Goal: Task Accomplishment & Management: Manage account settings

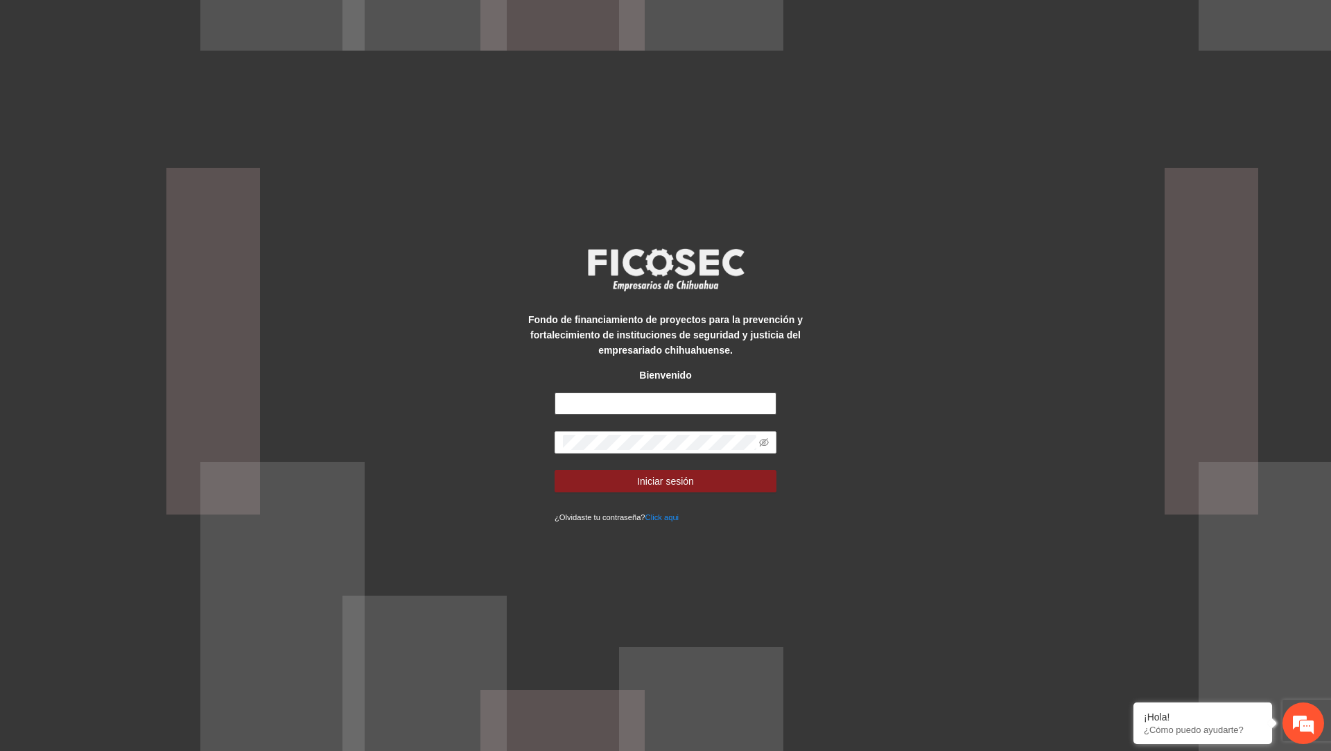
click at [677, 397] on input "text" at bounding box center [666, 403] width 222 height 22
click at [648, 401] on input "text" at bounding box center [666, 403] width 222 height 22
type input "**********"
click at [555, 470] on button "Iniciar sesión" at bounding box center [666, 481] width 222 height 22
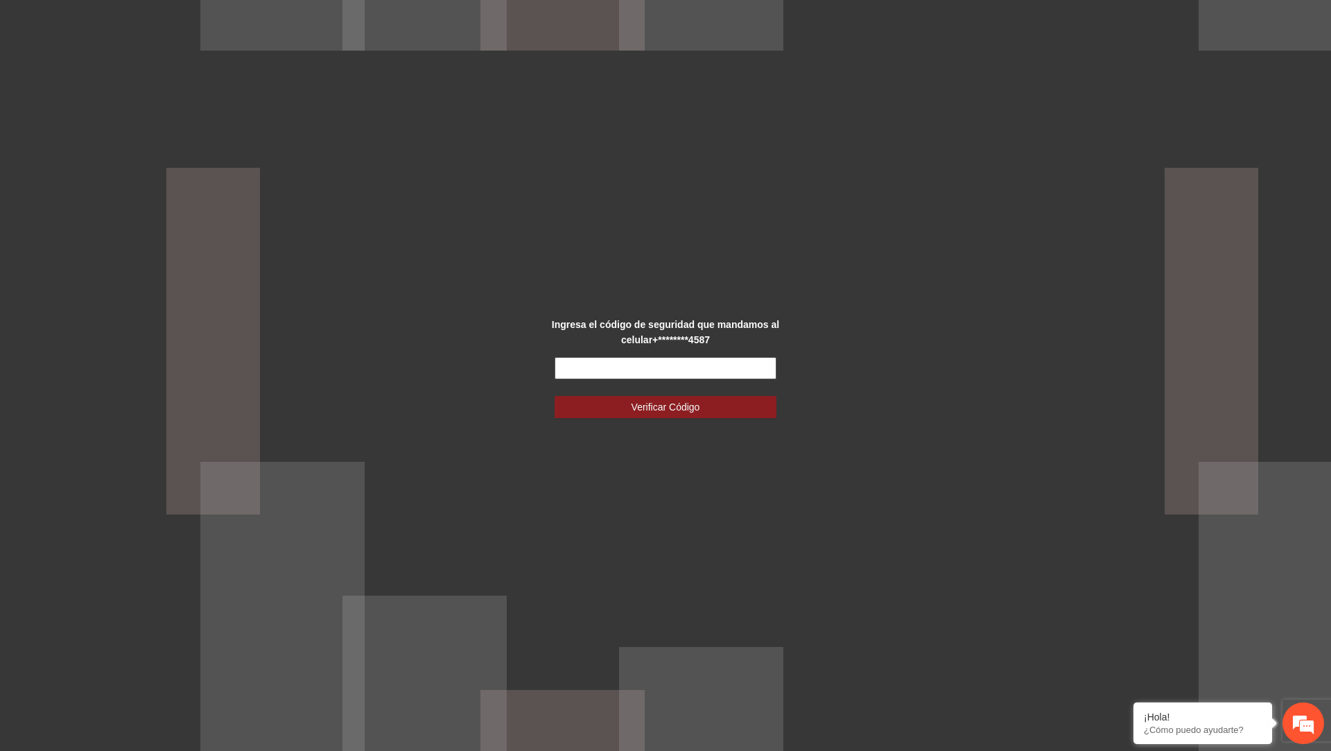
click at [606, 370] on input "text" at bounding box center [666, 368] width 222 height 22
type input "******"
click at [555, 396] on button "Verificar Código" at bounding box center [666, 407] width 222 height 22
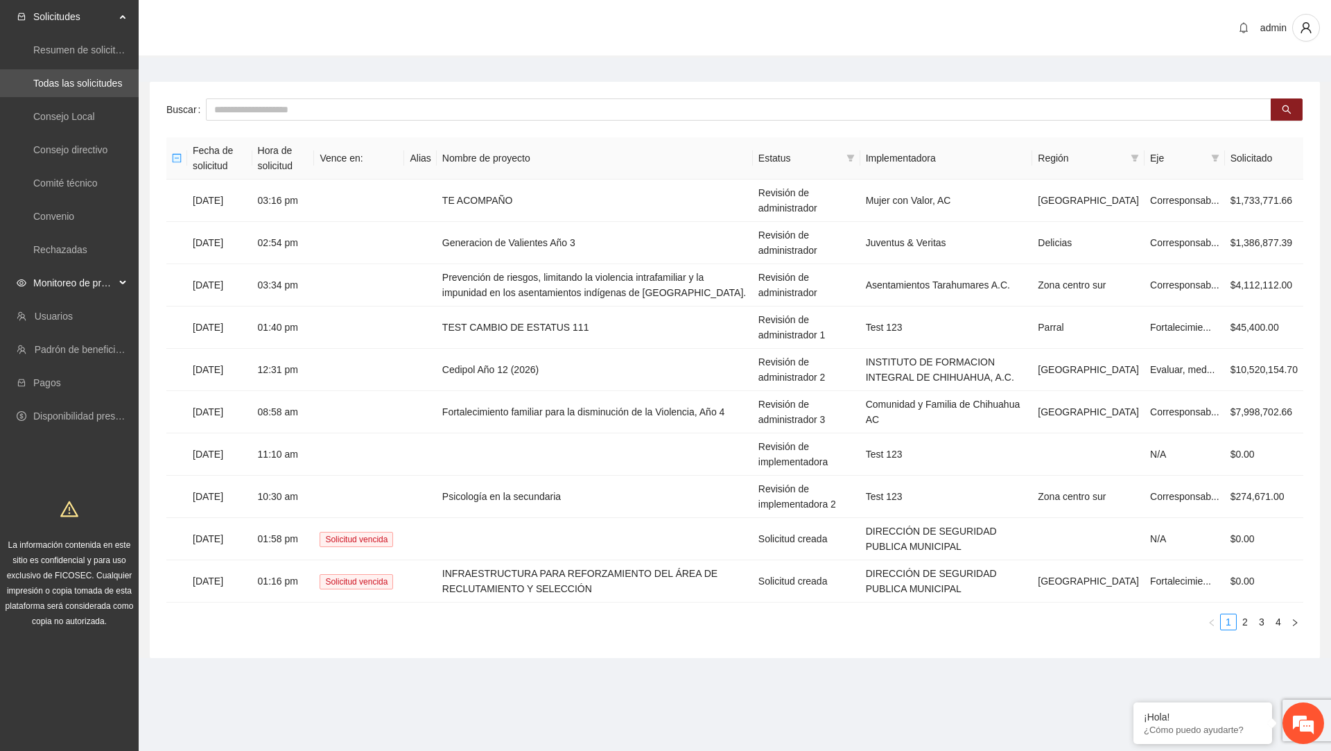
click at [113, 279] on span "Monitoreo de proyectos" at bounding box center [74, 283] width 82 height 28
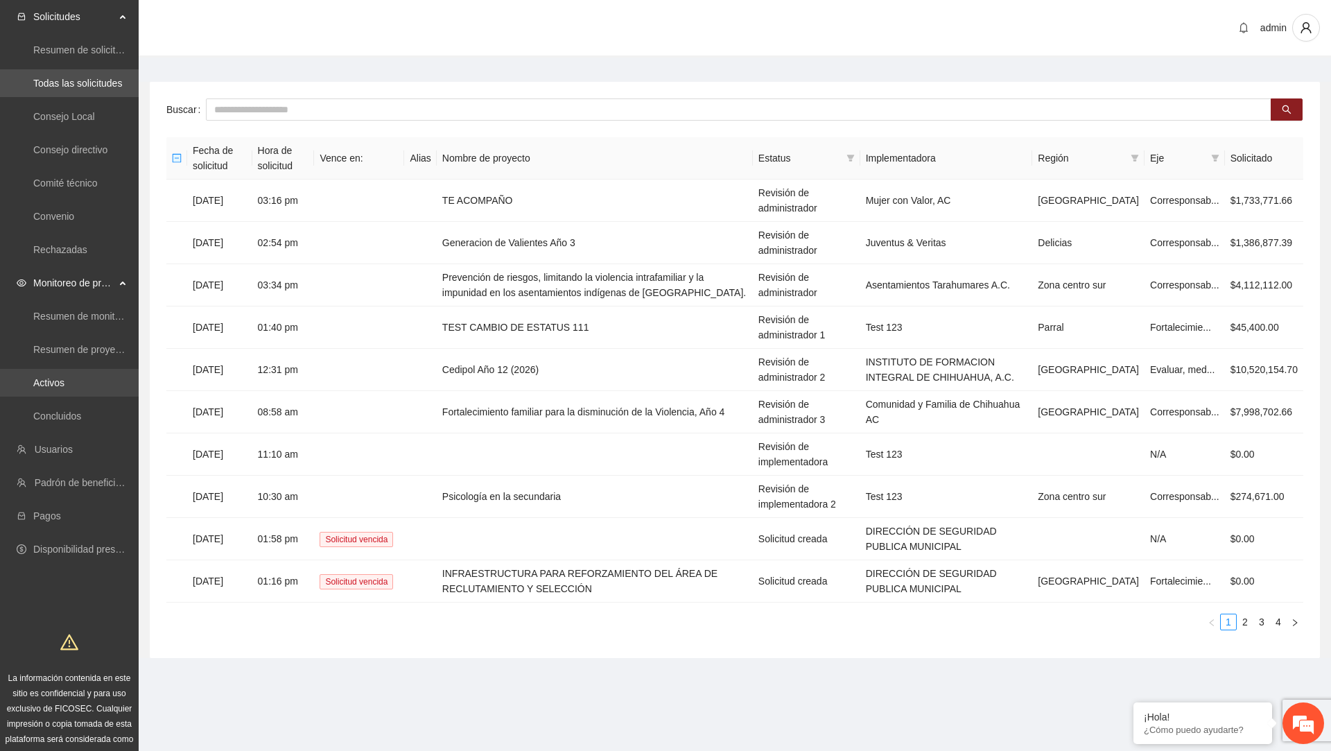
click at [51, 382] on link "Activos" at bounding box center [48, 382] width 31 height 11
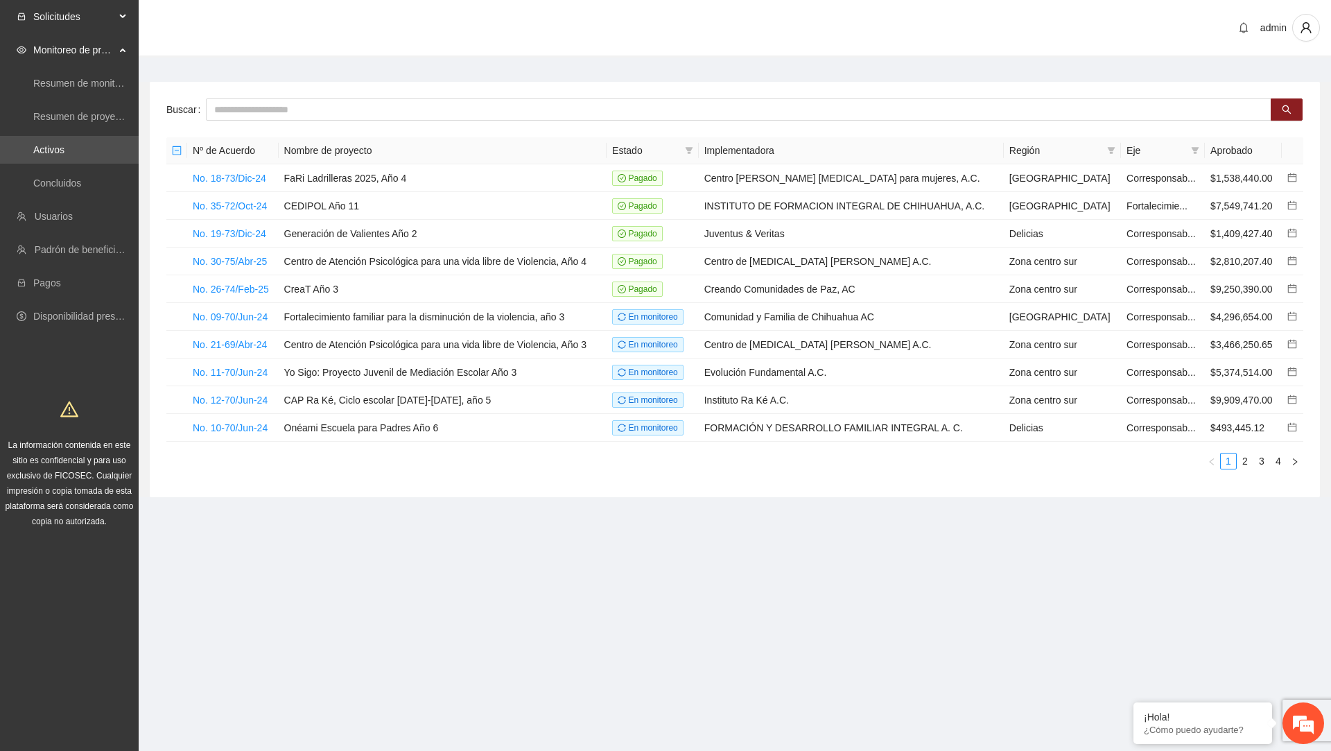
click at [133, 22] on div "Solicitudes" at bounding box center [69, 17] width 139 height 28
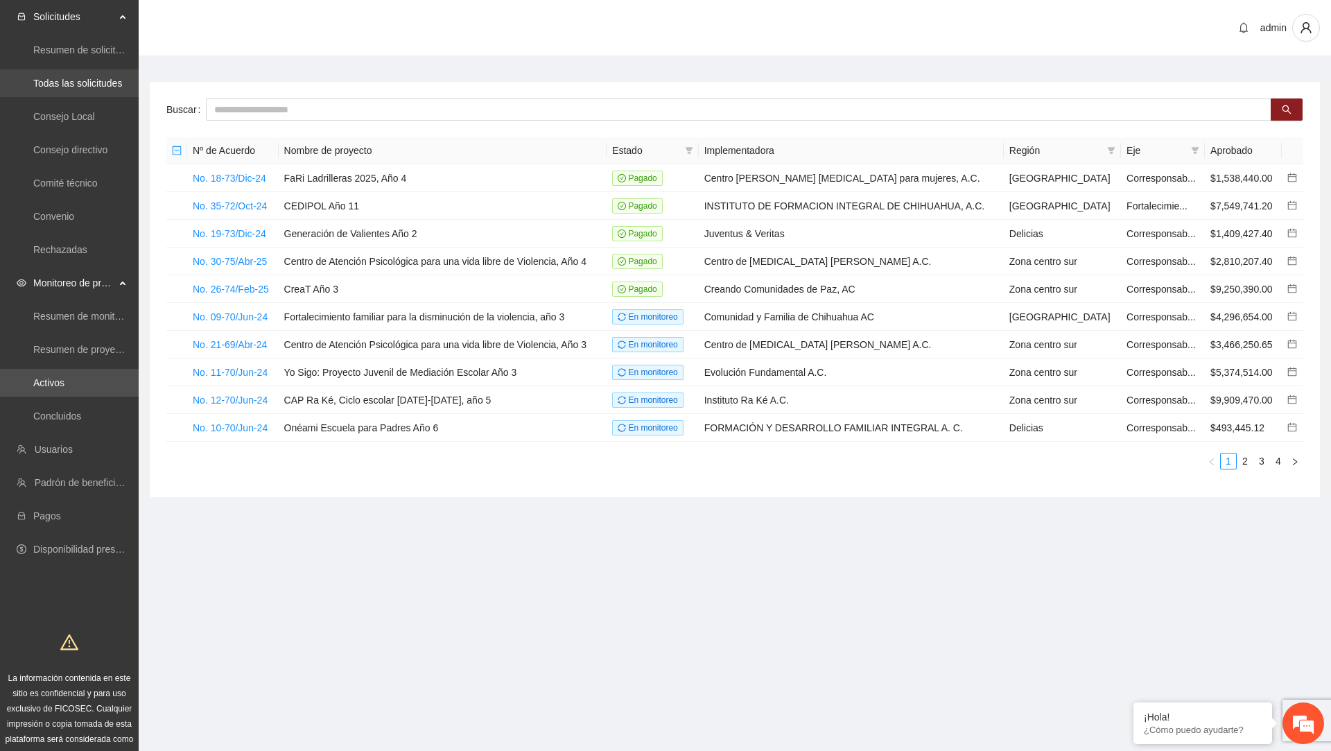
click at [77, 88] on link "Todas las solicitudes" at bounding box center [77, 83] width 89 height 11
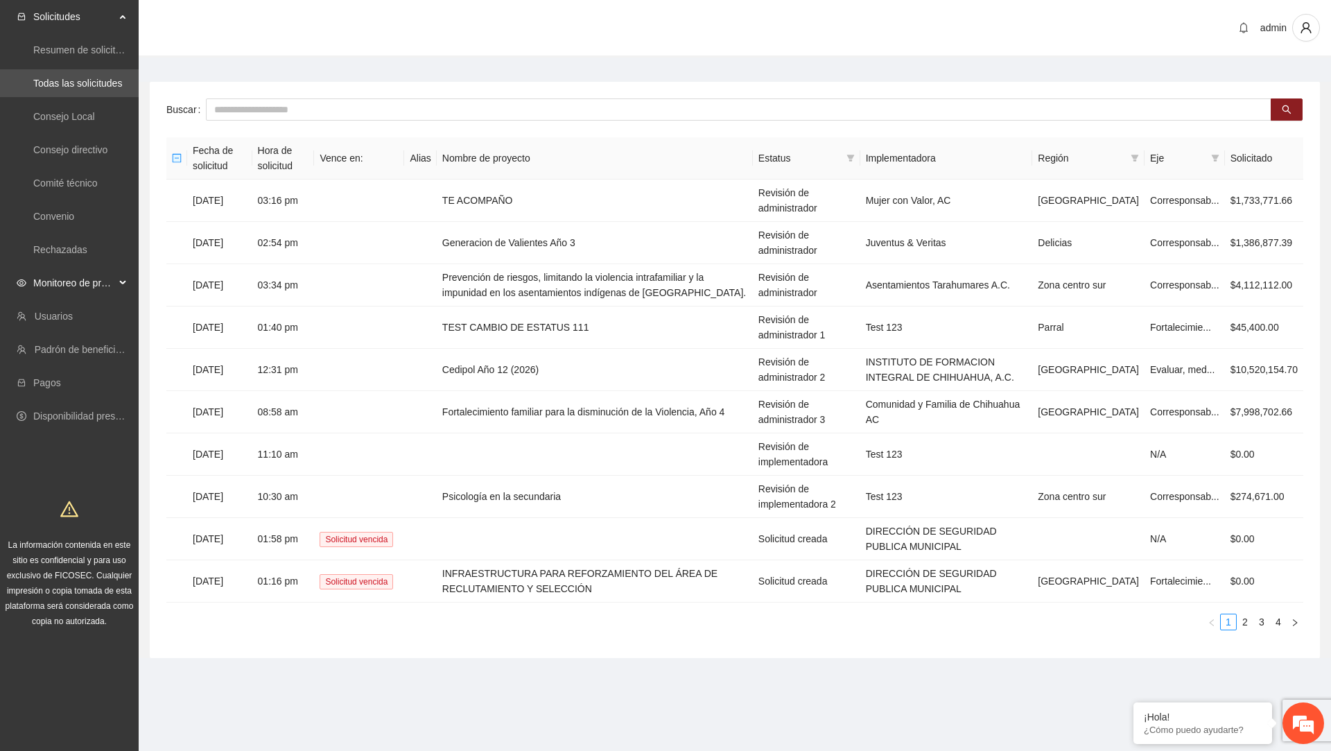
click at [96, 289] on span "Monitoreo de proyectos" at bounding box center [74, 283] width 82 height 28
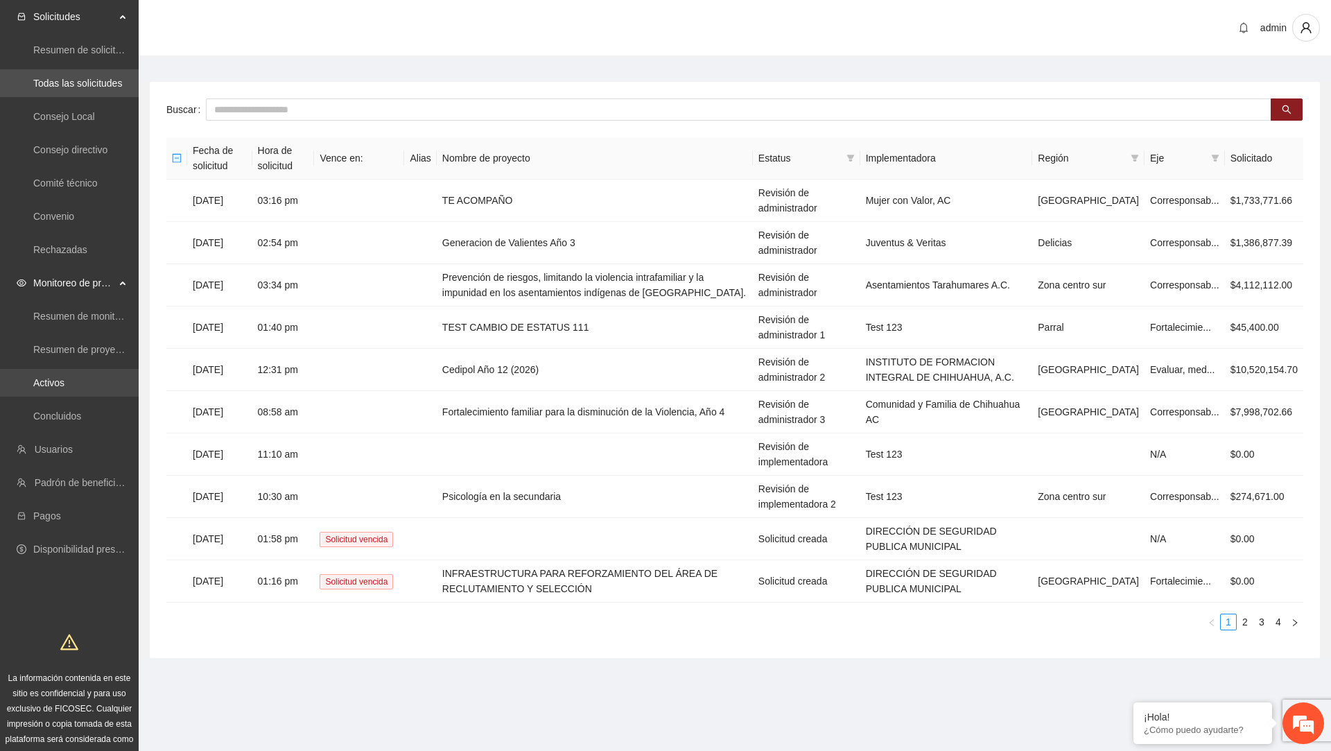
click at [64, 388] on link "Activos" at bounding box center [48, 382] width 31 height 11
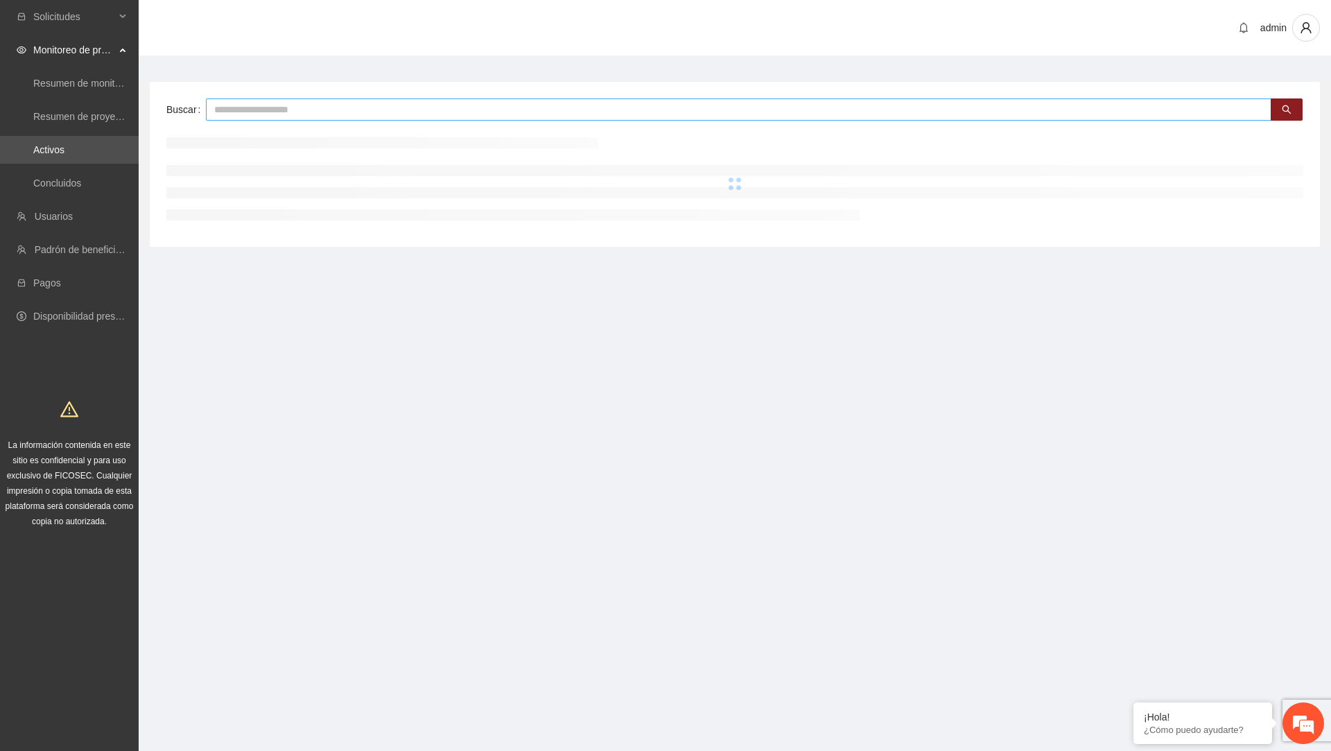
click at [446, 117] on input "text" at bounding box center [739, 109] width 1066 height 22
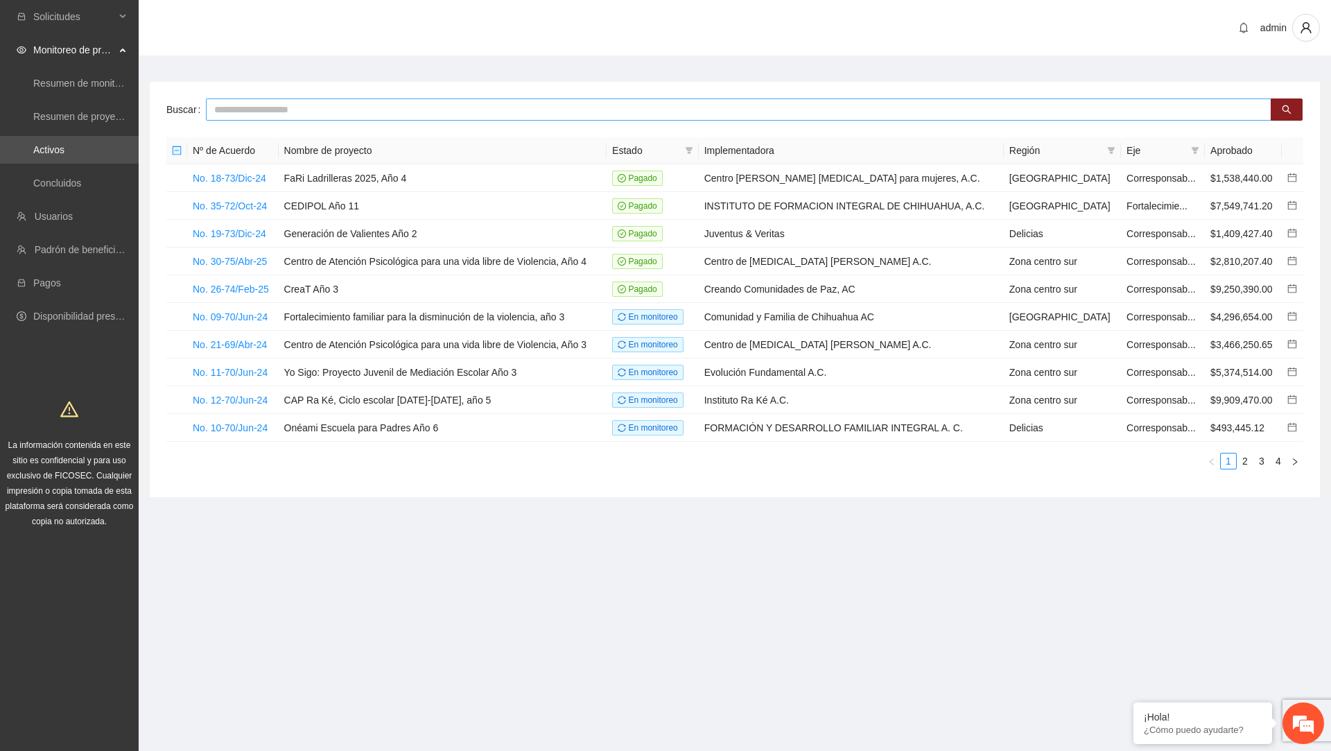
paste input "**********"
type input "**********"
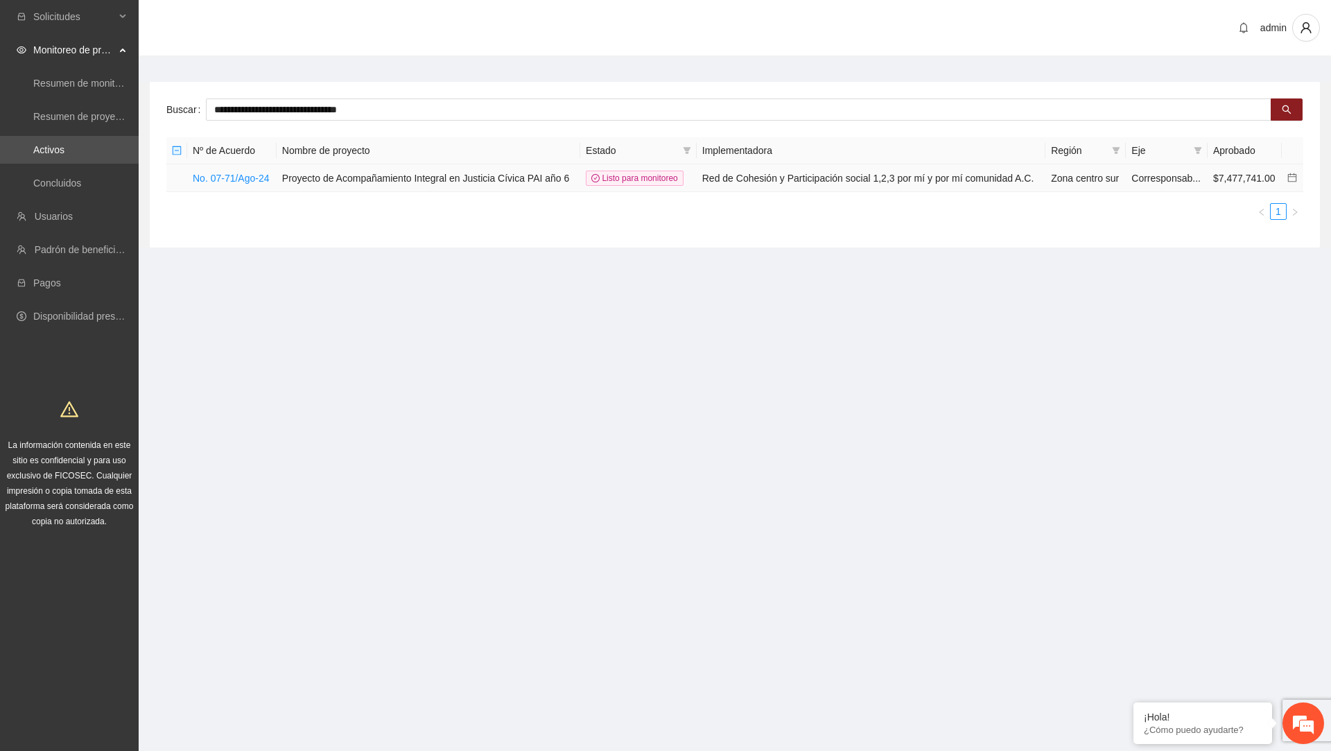
click at [236, 182] on td "No. 07-71/Ago-24" at bounding box center [231, 178] width 89 height 28
click at [248, 173] on link "No. 07-71/Ago-24" at bounding box center [231, 178] width 77 height 11
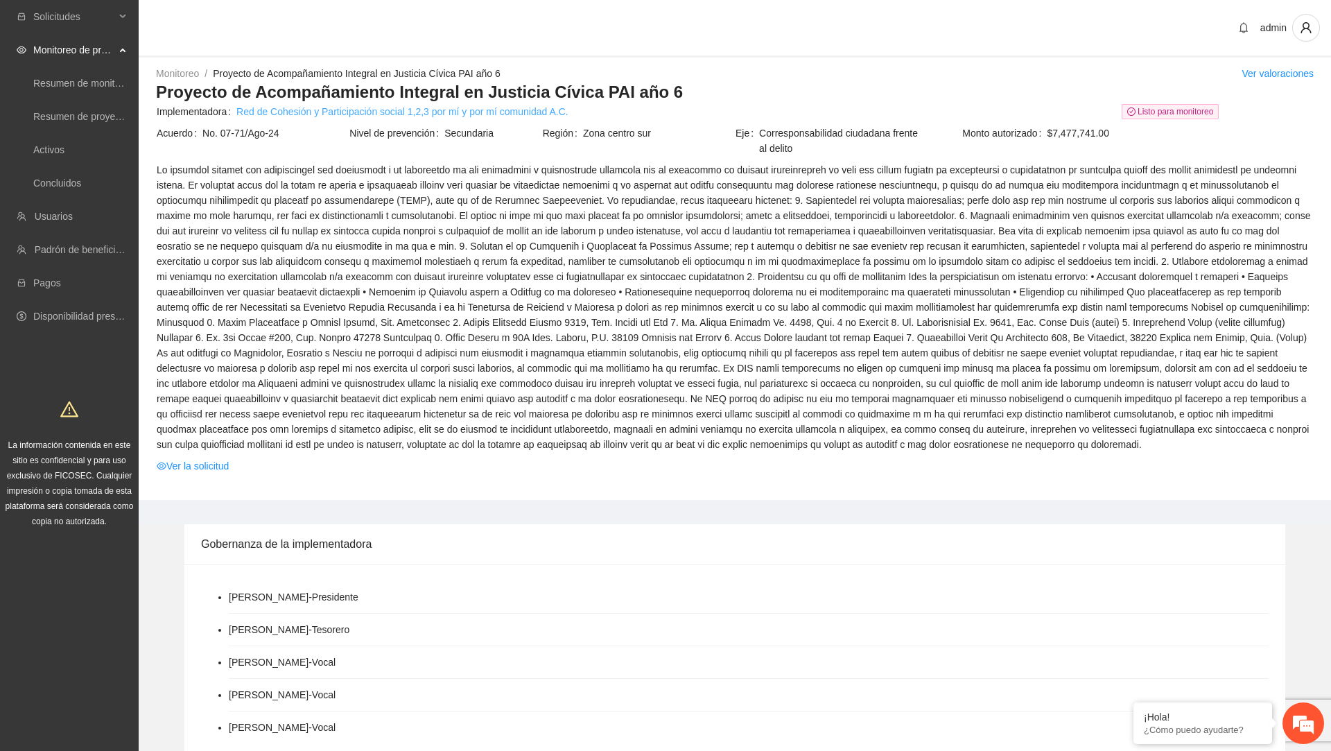
click at [405, 112] on link "Red de Cohesión y Participación social 1,2,3 por mí y por mí comunidad A.C." at bounding box center [402, 111] width 332 height 15
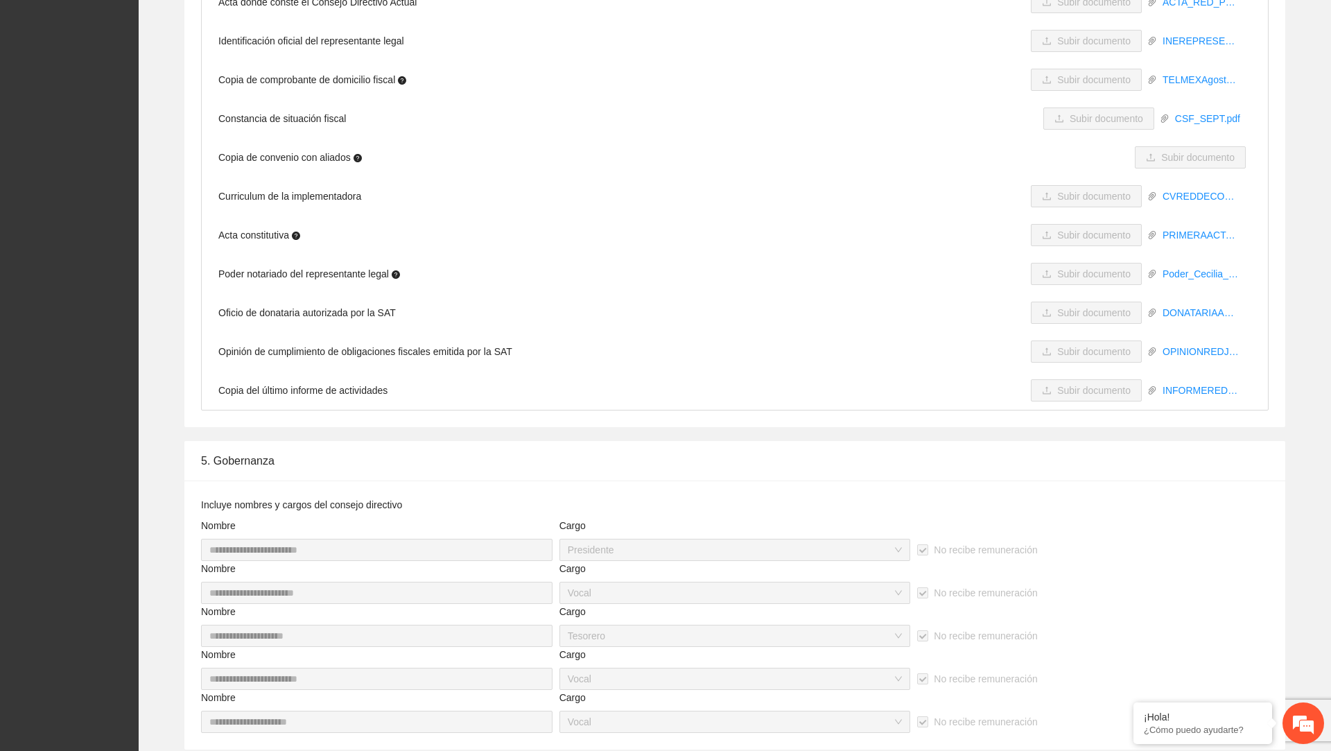
scroll to position [3666, 0]
click at [338, 306] on li "Oficio de donataria autorizada por la SAT Subir documento DONATARIAAUTORIZADA.p…" at bounding box center [735, 313] width 1066 height 39
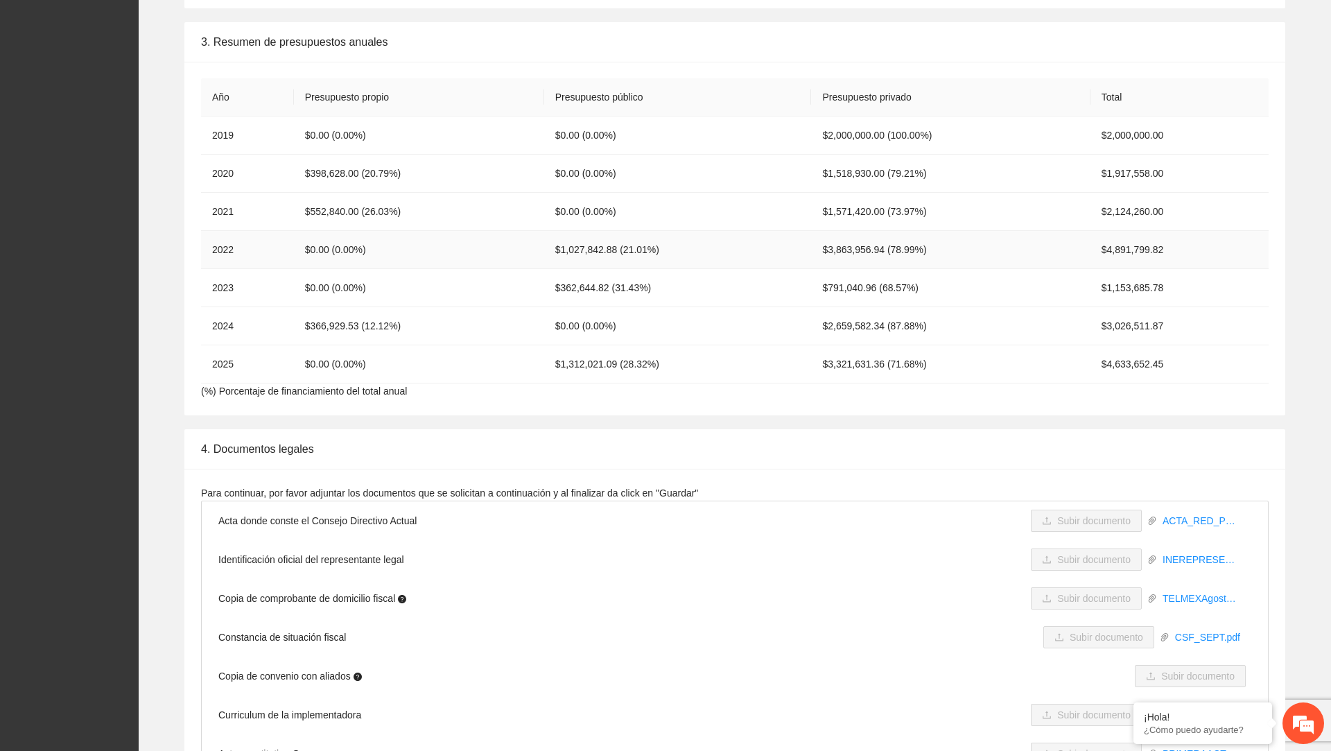
scroll to position [3525, 0]
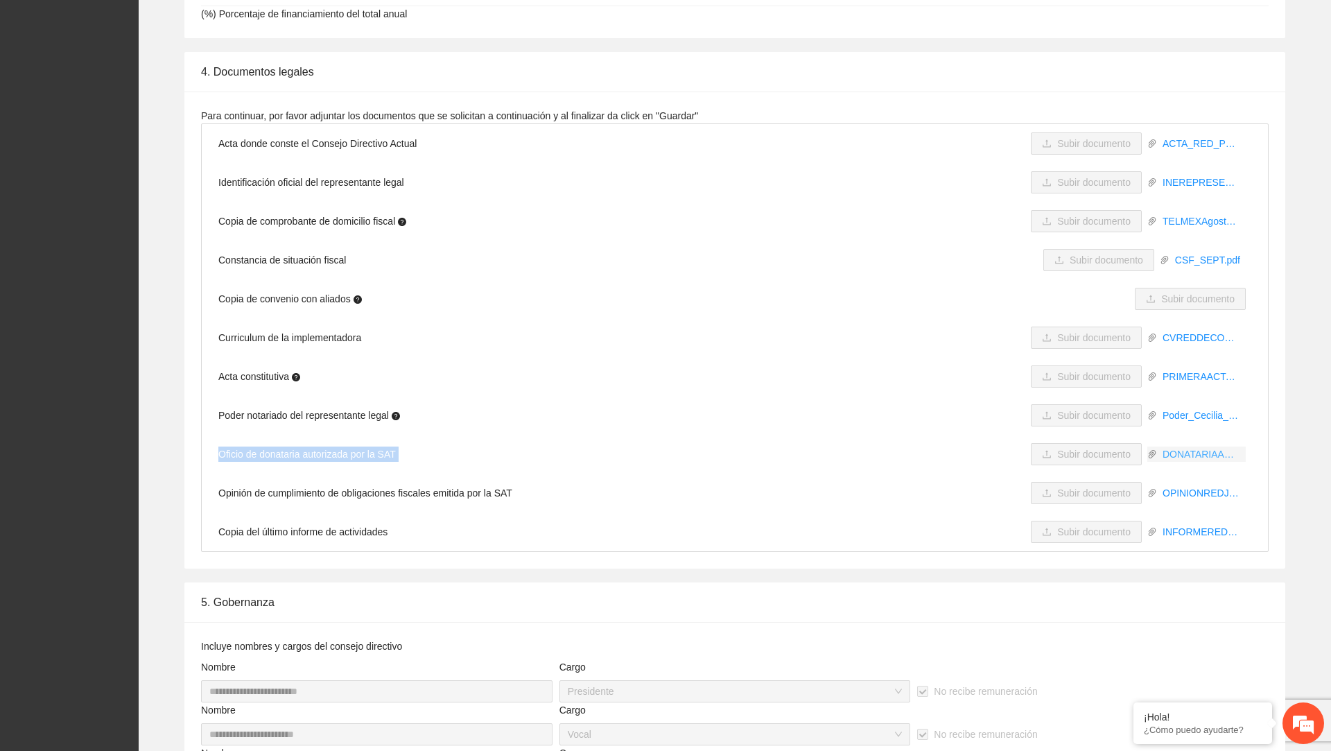
click at [1195, 447] on link "DONATARIAAUTORIZADA.pdf" at bounding box center [1201, 453] width 89 height 15
